Goal: Task Accomplishment & Management: Complete application form

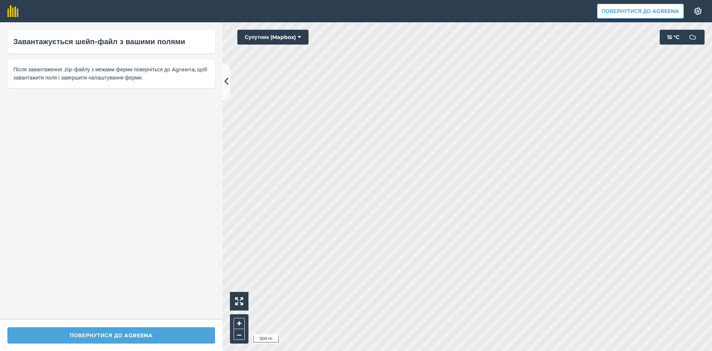
click at [186, 69] on div "Завантажується шейп-файл з вашими полями Після завантаження .zip-файлу з межами…" at bounding box center [356, 186] width 712 height 328
click at [164, 105] on div "Завантажується шейп-файл з вашими полями Після завантаження .zip-файлу з межами…" at bounding box center [356, 186] width 712 height 328
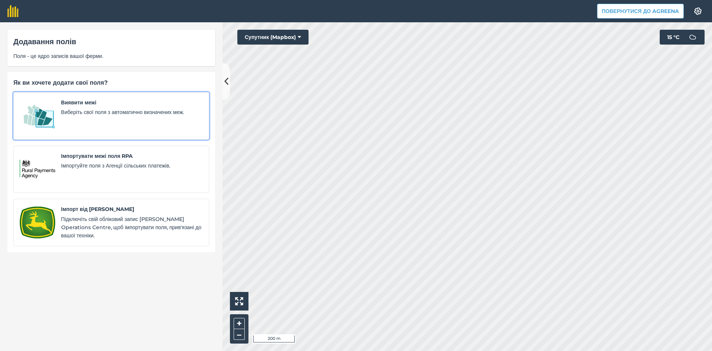
click at [40, 111] on img at bounding box center [38, 115] width 36 height 35
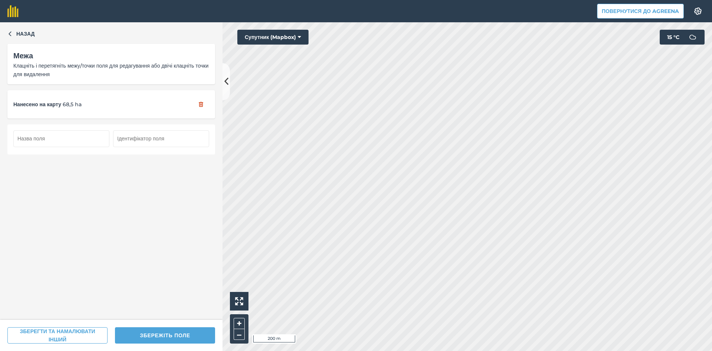
click at [67, 139] on input "text" at bounding box center [61, 138] width 96 height 16
type input "57"
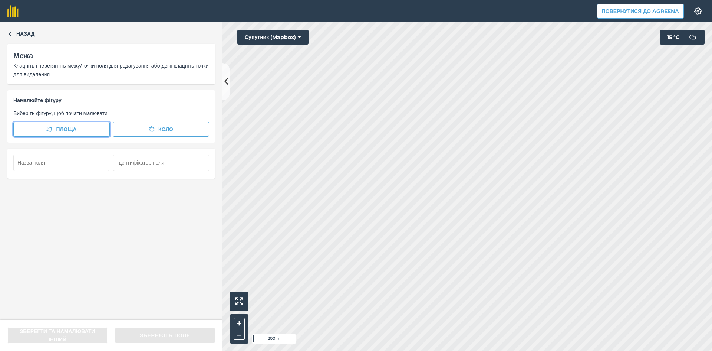
click at [73, 127] on span "Площа" at bounding box center [66, 129] width 20 height 8
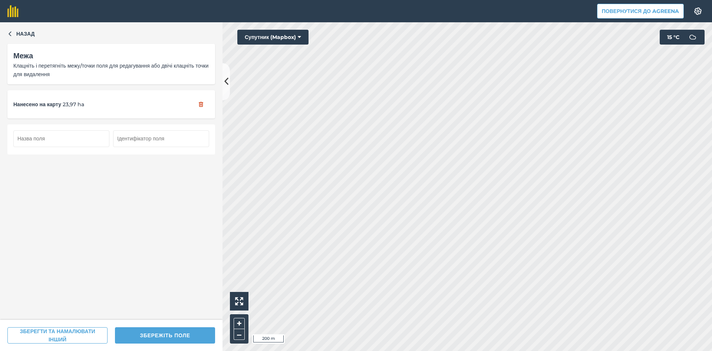
click at [68, 135] on input "text" at bounding box center [61, 138] width 96 height 16
type input "58"
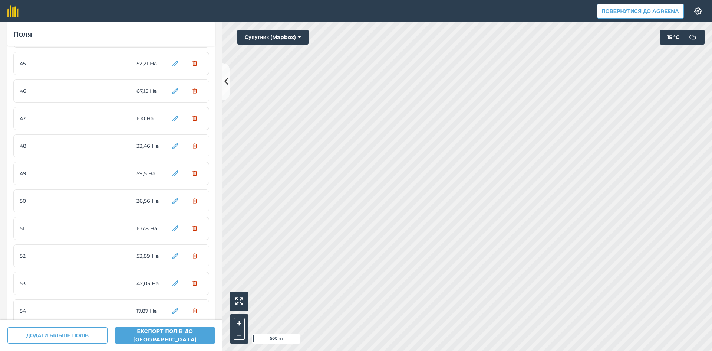
scroll to position [1347, 0]
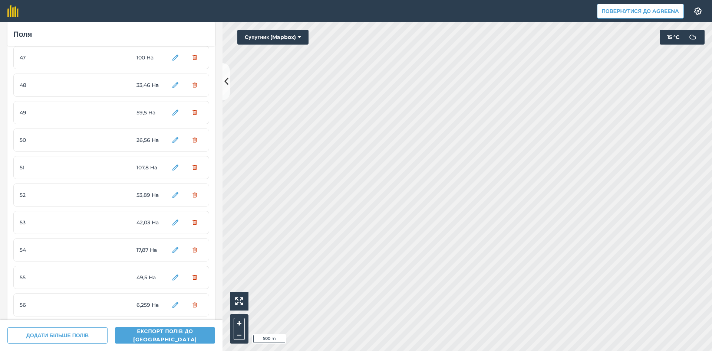
scroll to position [1347, 0]
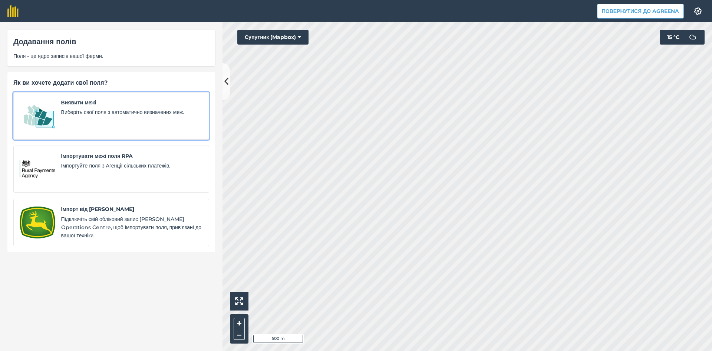
click at [58, 111] on link "Виявити межі Виберіть свої поля з автоматично визначених меж." at bounding box center [111, 115] width 196 height 47
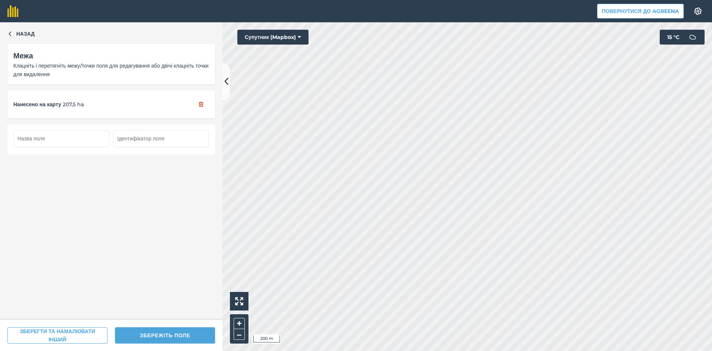
click at [59, 137] on input "text" at bounding box center [61, 138] width 96 height 16
type input "59"
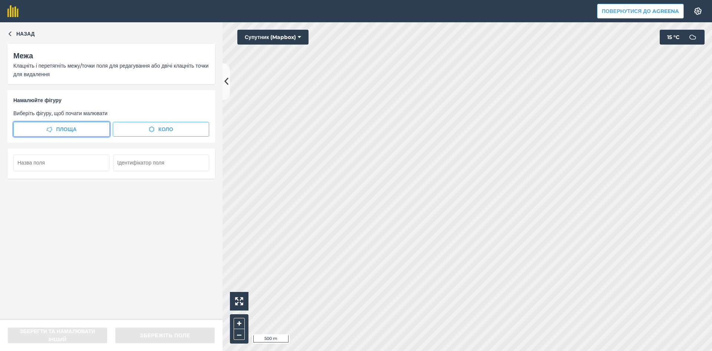
click at [61, 128] on span "Площа" at bounding box center [66, 129] width 20 height 8
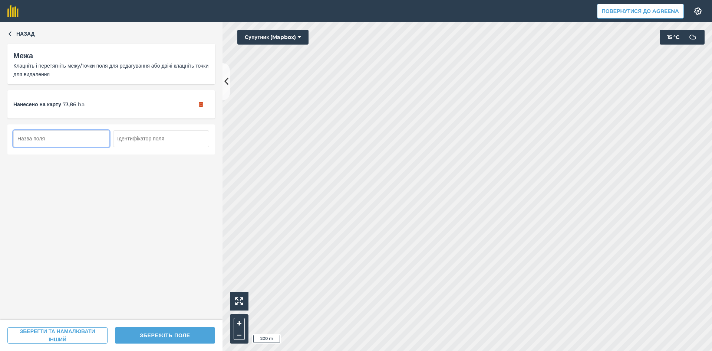
click at [59, 138] on input "text" at bounding box center [61, 138] width 96 height 16
type input "2"
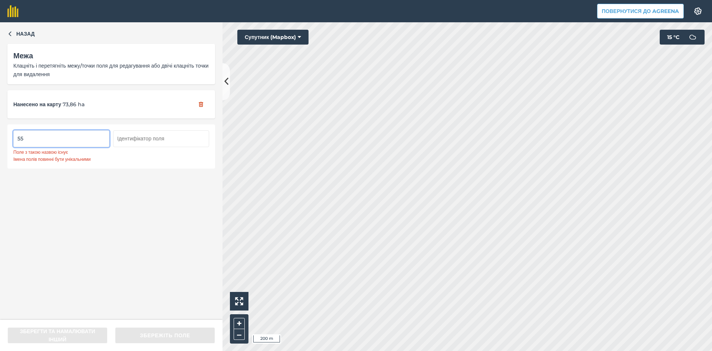
type input "5"
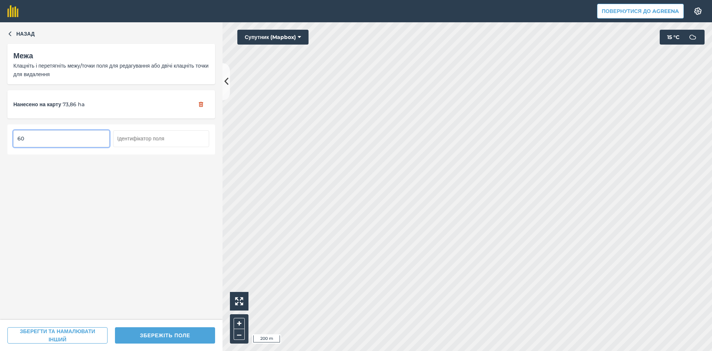
type input "60"
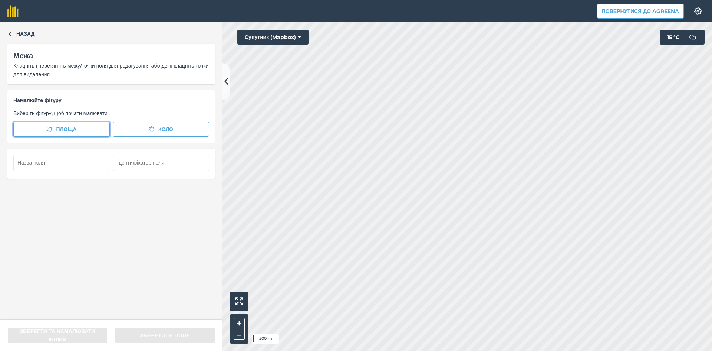
click at [61, 130] on span "Площа" at bounding box center [66, 129] width 20 height 8
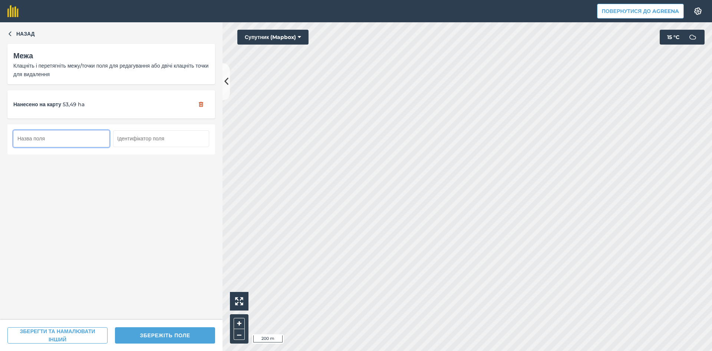
click at [58, 139] on input "text" at bounding box center [61, 138] width 96 height 16
type input "61"
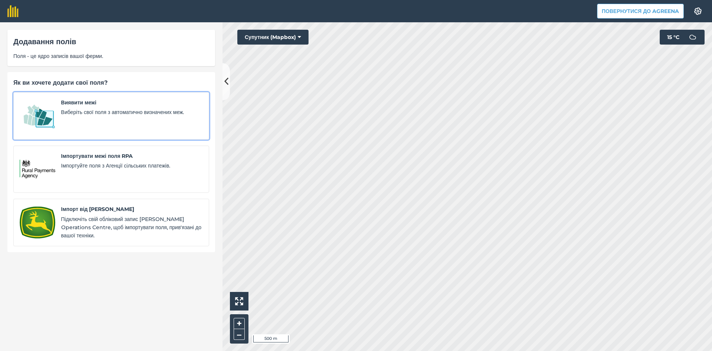
click at [89, 116] on div "Виявити межі Виберіть свої поля з автоматично визначених меж." at bounding box center [132, 115] width 142 height 35
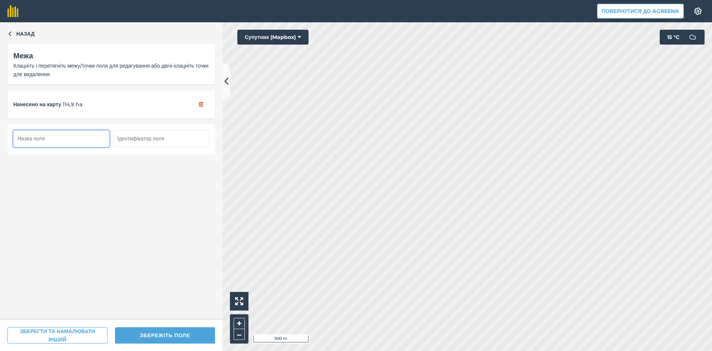
click at [53, 137] on input "text" at bounding box center [61, 138] width 96 height 16
type input "62"
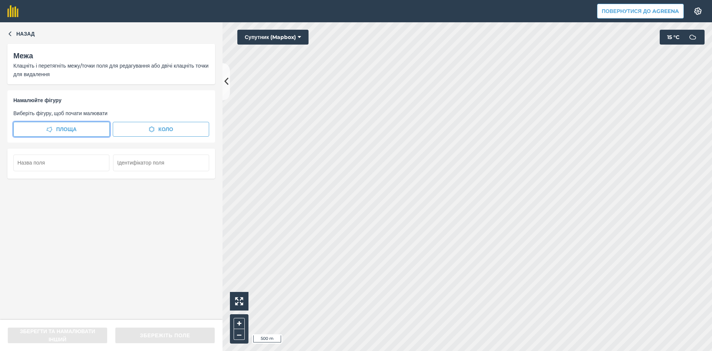
click at [54, 127] on button "Площа" at bounding box center [61, 129] width 96 height 15
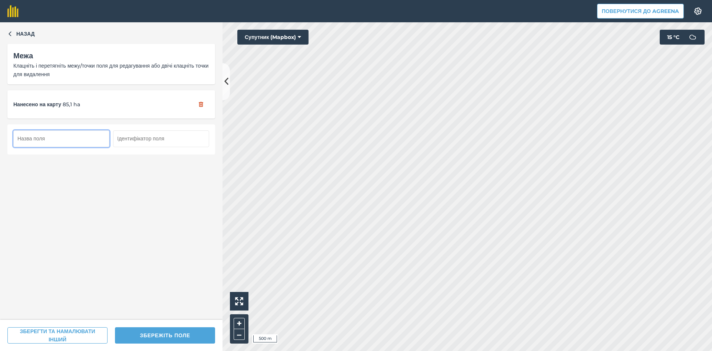
click at [57, 139] on input "text" at bounding box center [61, 138] width 96 height 16
type input "63"
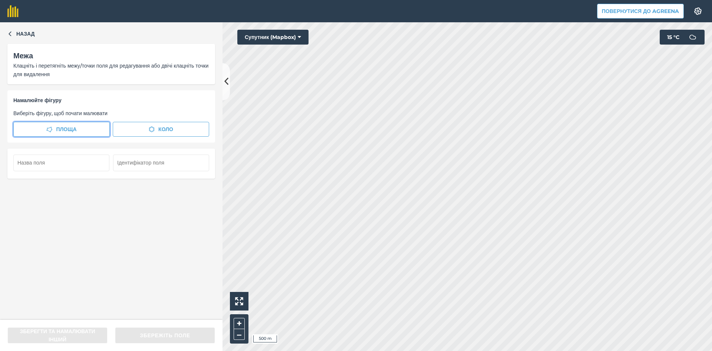
click at [78, 123] on button "Площа" at bounding box center [61, 129] width 96 height 15
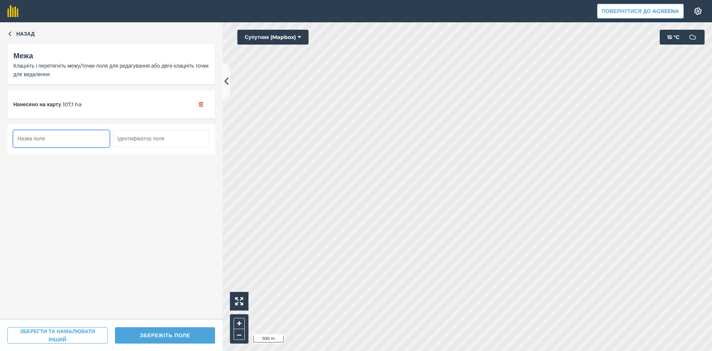
click at [54, 138] on input "text" at bounding box center [61, 138] width 96 height 16
type input "64"
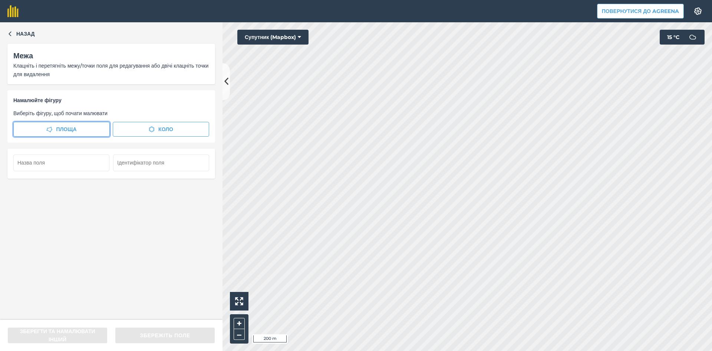
click at [76, 129] on span "Площа" at bounding box center [66, 129] width 20 height 8
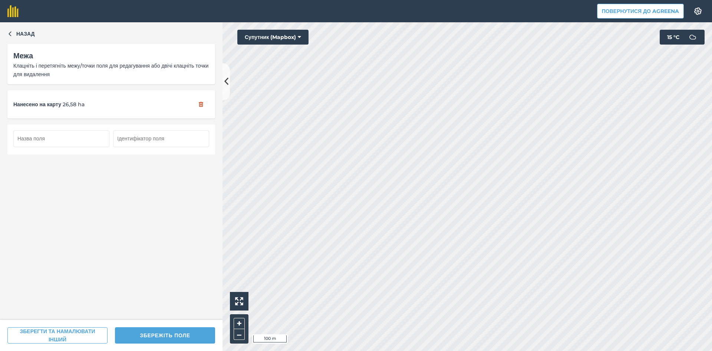
click at [54, 139] on input "text" at bounding box center [61, 138] width 96 height 16
type input "65"
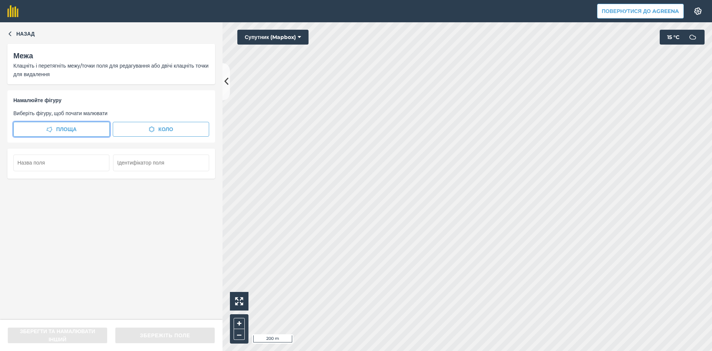
click at [64, 131] on span "Площа" at bounding box center [66, 129] width 20 height 8
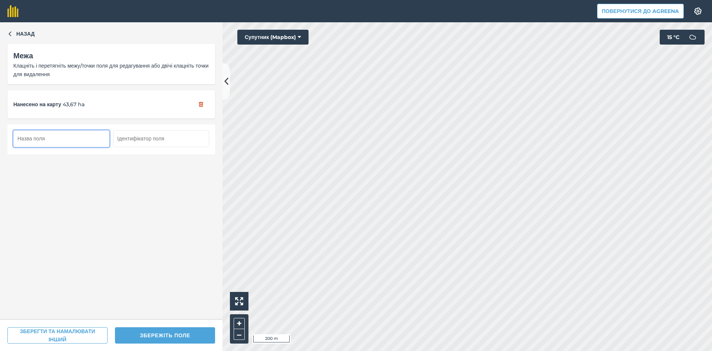
click at [64, 139] on input "text" at bounding box center [61, 138] width 96 height 16
type input "66"
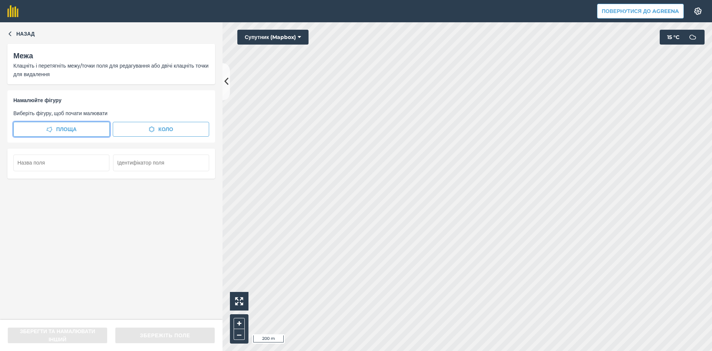
click at [69, 128] on span "Площа" at bounding box center [66, 129] width 20 height 8
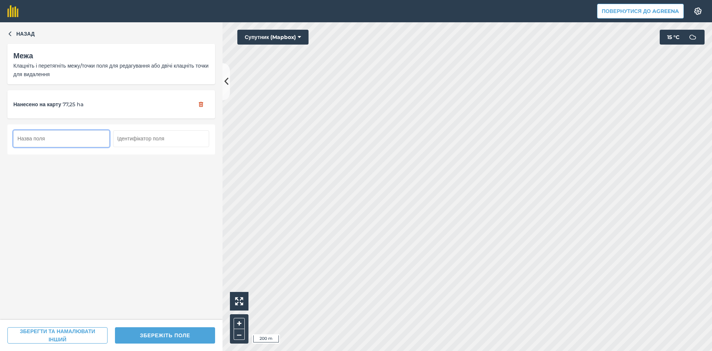
click at [58, 136] on input "text" at bounding box center [61, 138] width 96 height 16
type input "67"
